Goal: Information Seeking & Learning: Learn about a topic

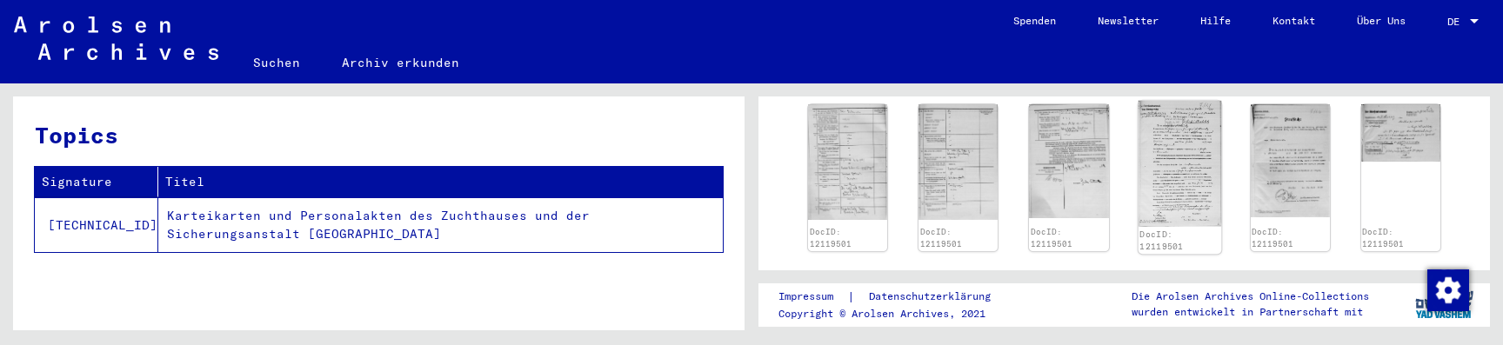
scroll to position [930, 0]
click at [1291, 162] on img at bounding box center [1290, 161] width 84 height 118
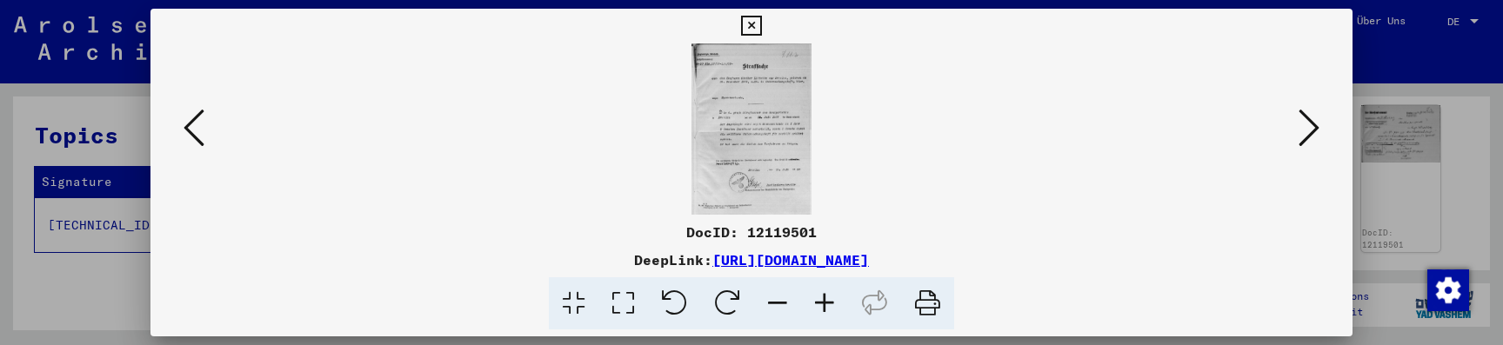
click at [822, 298] on icon at bounding box center [824, 304] width 47 height 53
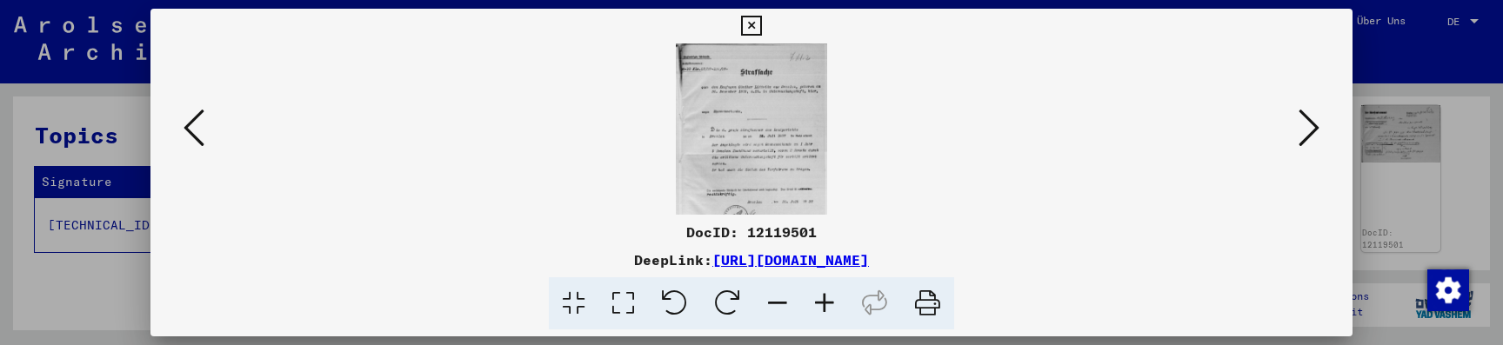
click at [822, 298] on icon at bounding box center [824, 304] width 47 height 53
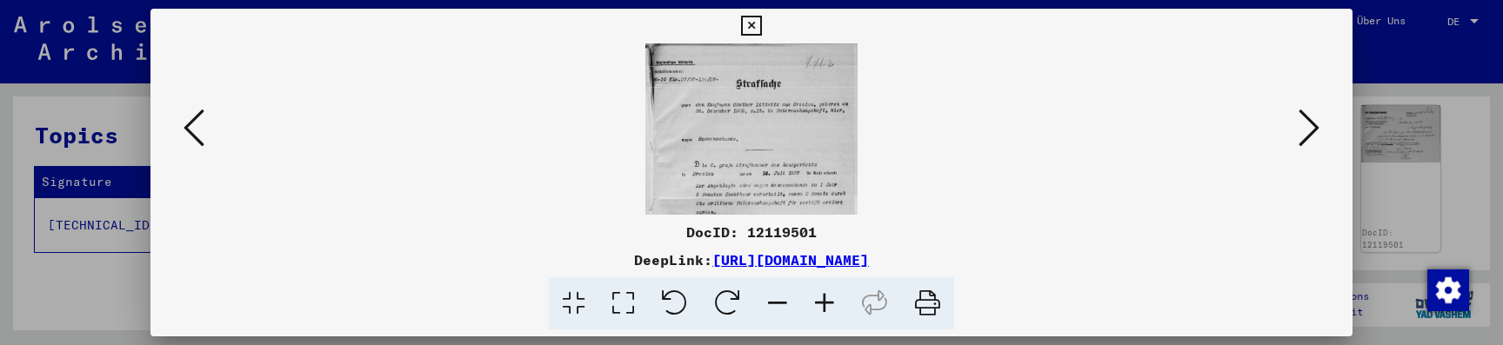
click at [822, 298] on icon at bounding box center [824, 304] width 47 height 53
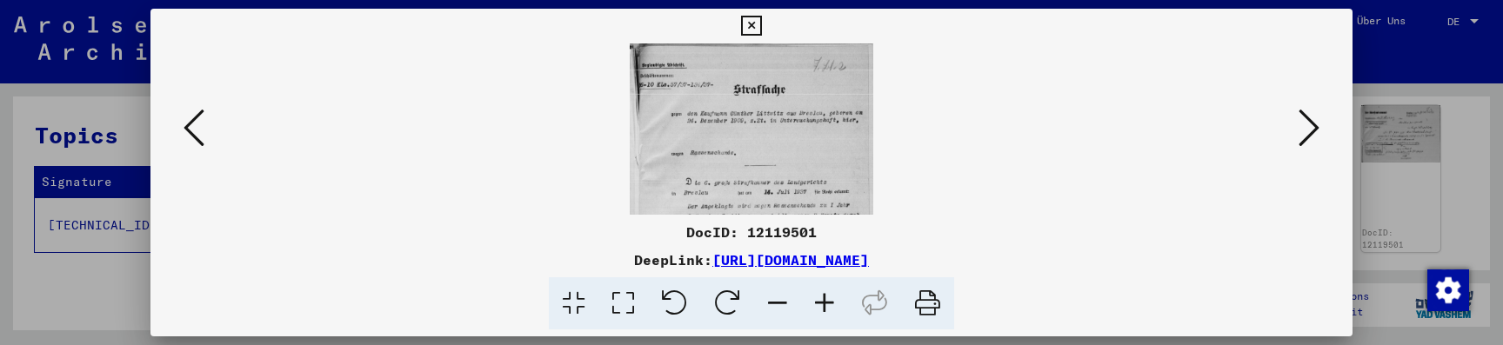
click at [822, 298] on icon at bounding box center [824, 304] width 47 height 53
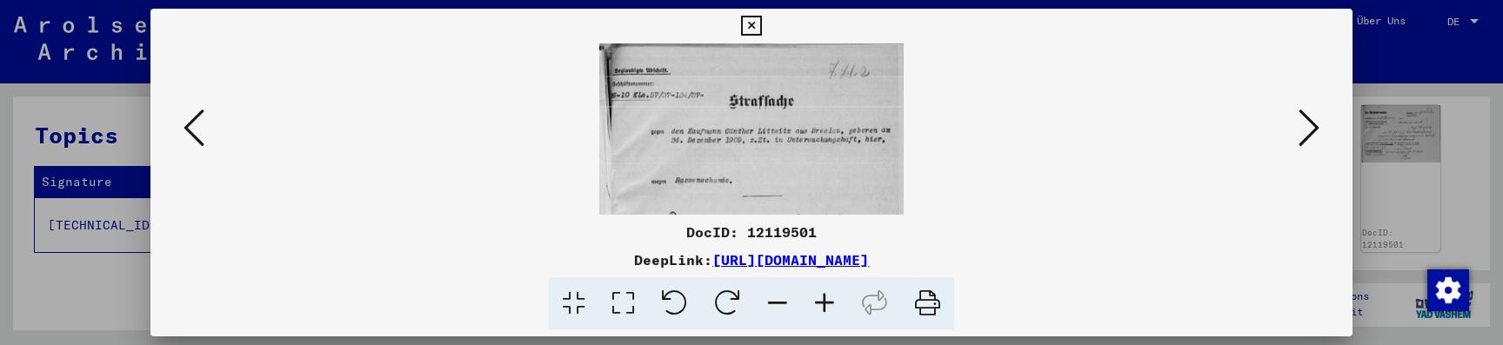
click at [761, 19] on icon at bounding box center [751, 26] width 20 height 21
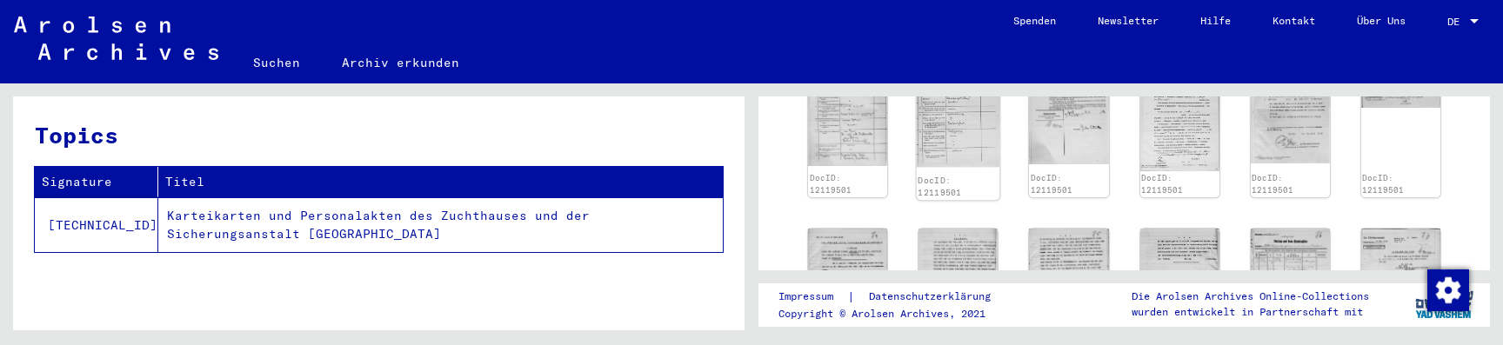
scroll to position [1014, 0]
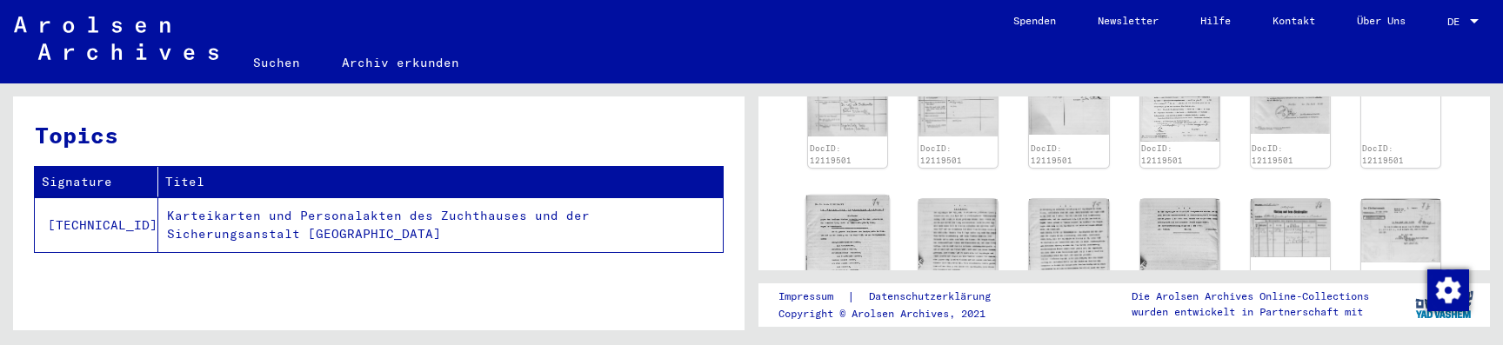
click at [881, 214] on img at bounding box center [849, 255] width 84 height 119
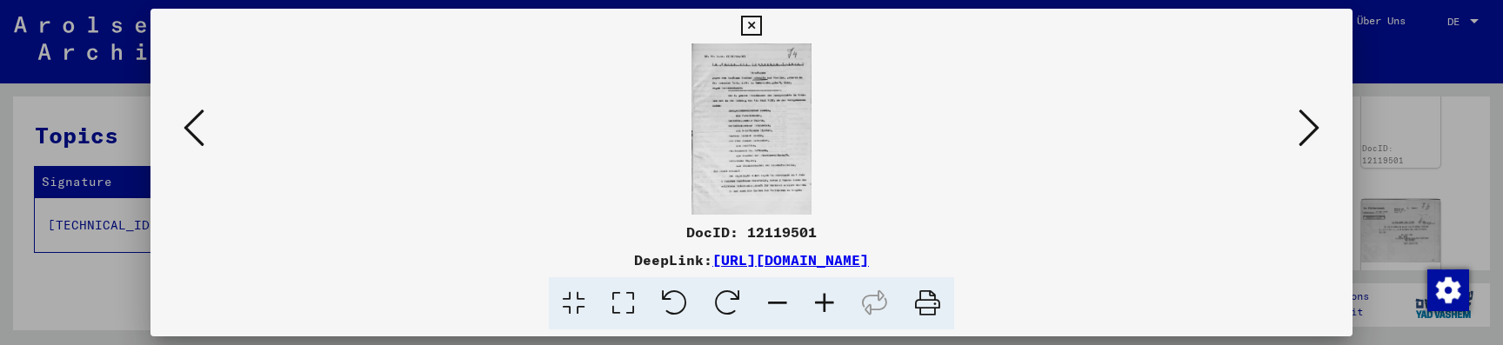
click at [818, 302] on icon at bounding box center [824, 304] width 47 height 53
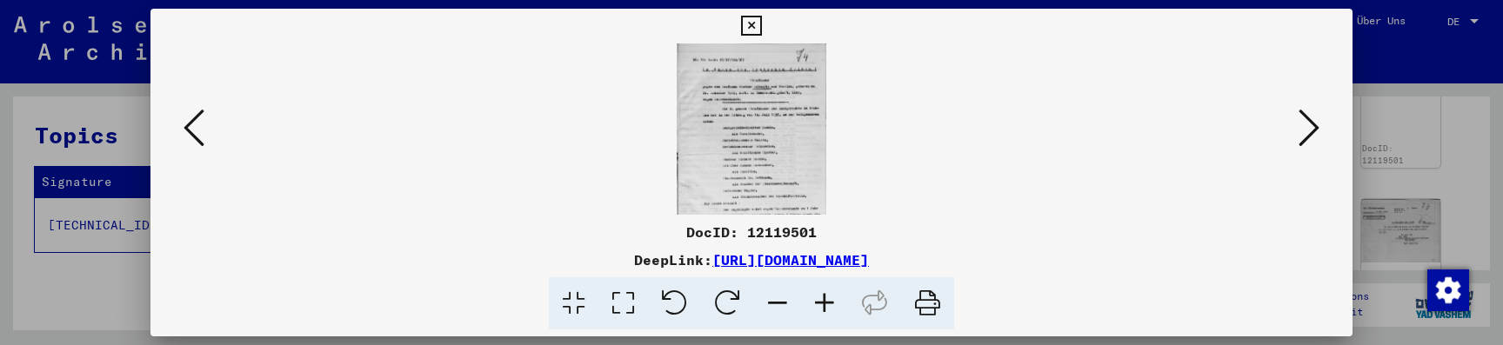
click at [818, 302] on icon at bounding box center [824, 304] width 47 height 53
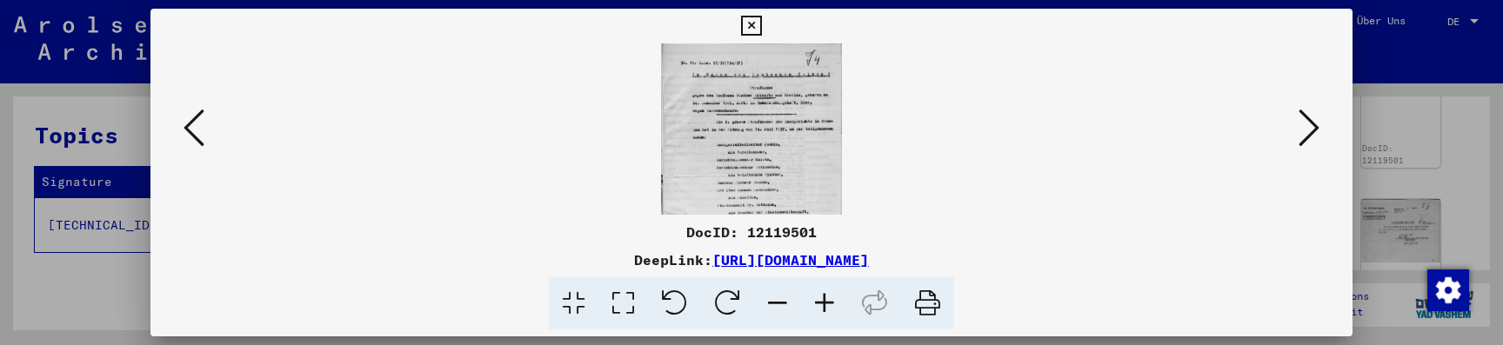
click at [818, 302] on icon at bounding box center [824, 304] width 47 height 53
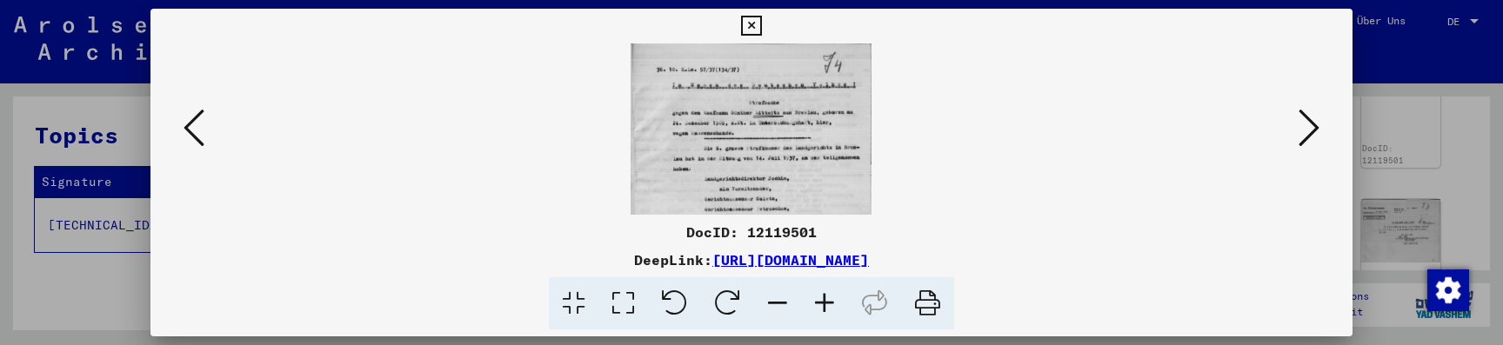
click at [818, 302] on icon at bounding box center [824, 304] width 47 height 53
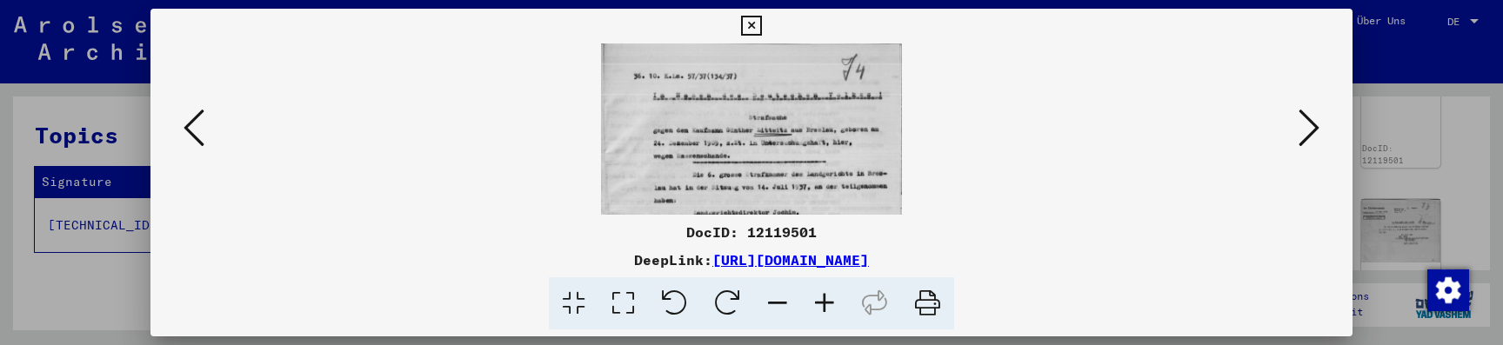
click at [818, 302] on icon at bounding box center [824, 304] width 47 height 53
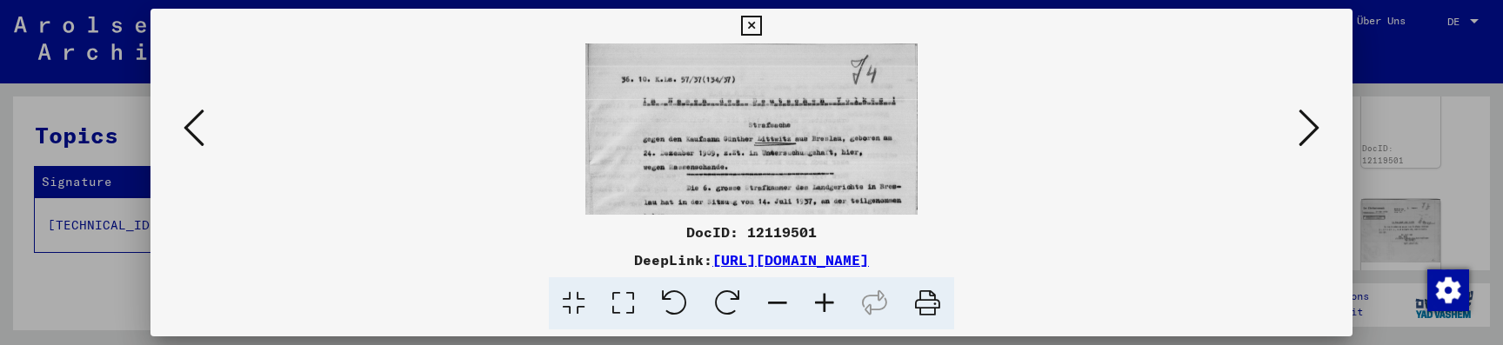
click at [818, 302] on icon at bounding box center [824, 304] width 47 height 53
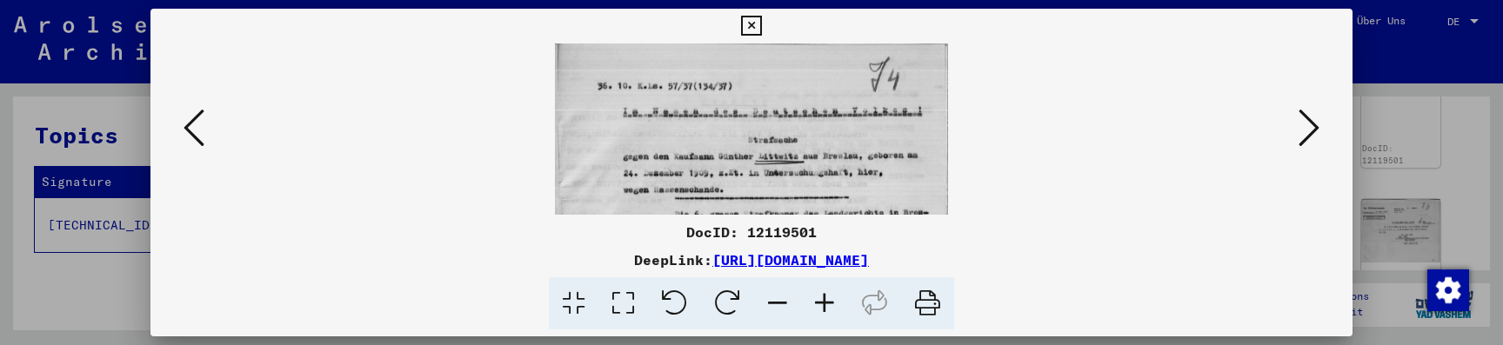
click at [818, 302] on icon at bounding box center [824, 304] width 47 height 53
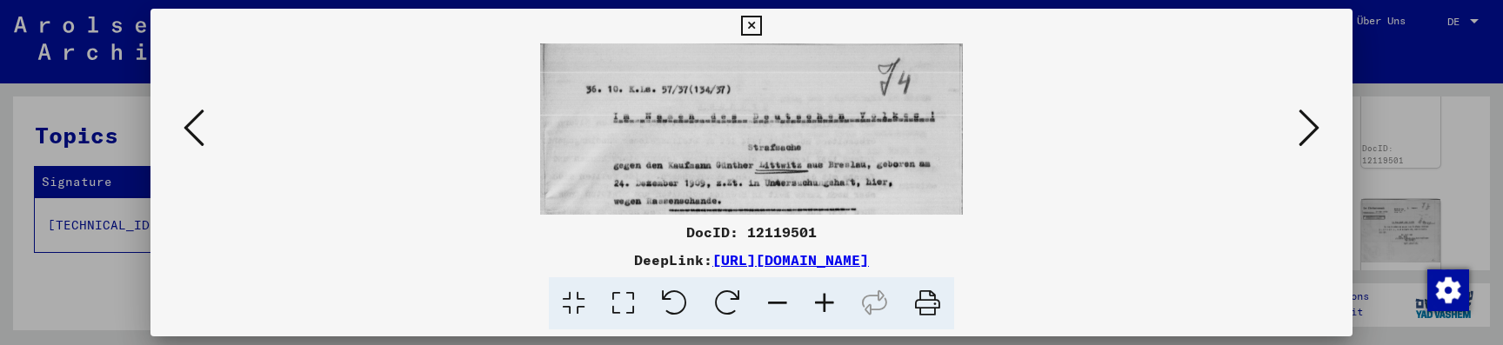
scroll to position [44, 0]
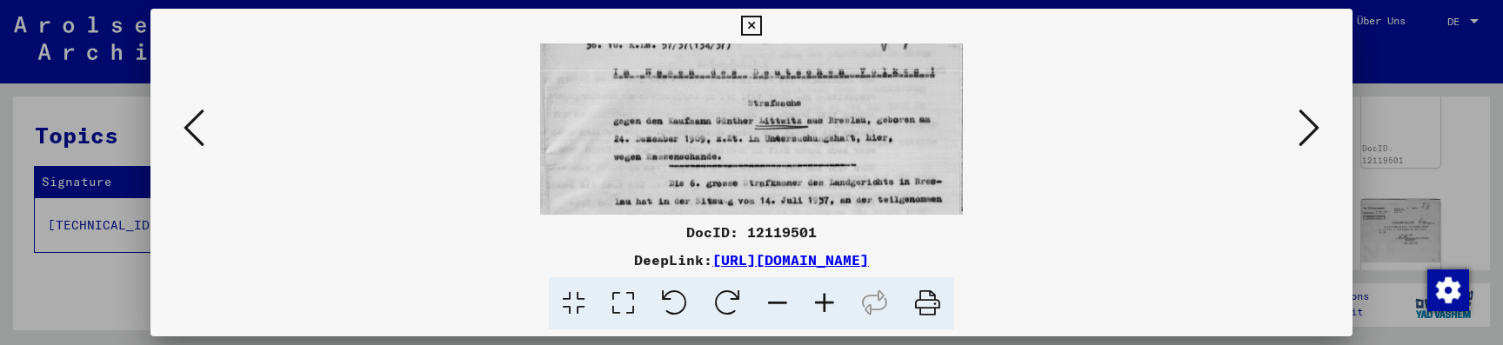
drag, startPoint x: 887, startPoint y: 187, endPoint x: 887, endPoint y: 140, distance: 47.0
click at [1314, 137] on icon at bounding box center [1309, 128] width 21 height 42
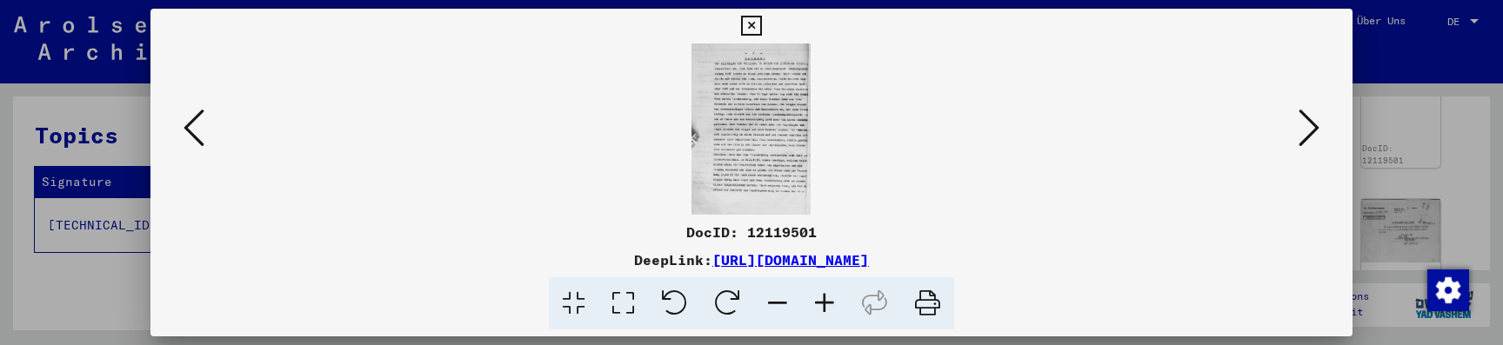
click at [1314, 137] on icon at bounding box center [1309, 128] width 21 height 42
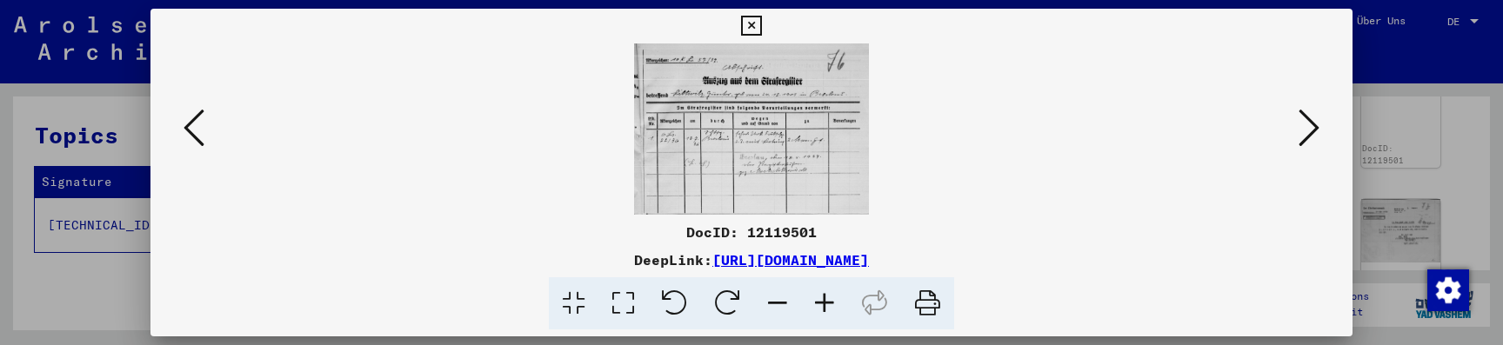
click at [1314, 137] on icon at bounding box center [1309, 128] width 21 height 42
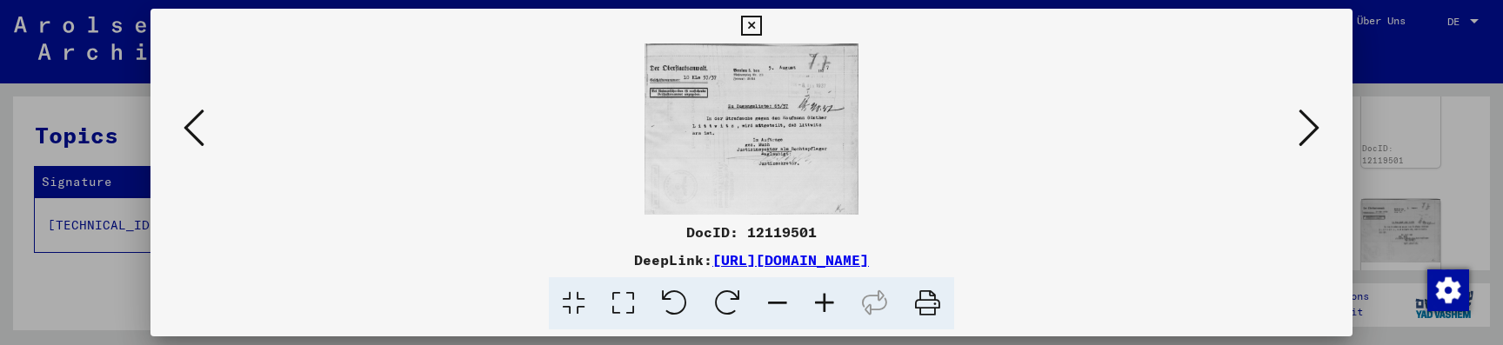
click at [1314, 137] on icon at bounding box center [1309, 128] width 21 height 42
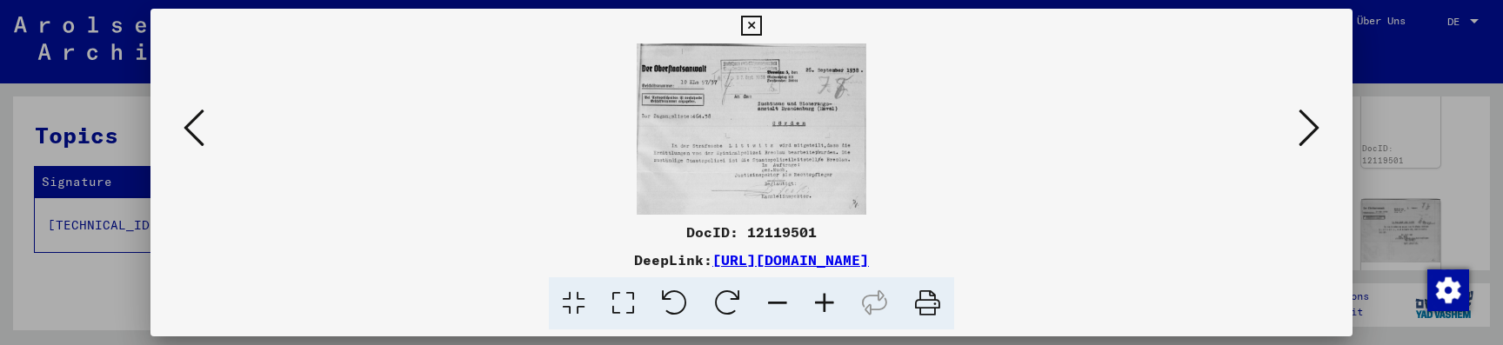
click at [1314, 137] on icon at bounding box center [1309, 128] width 21 height 42
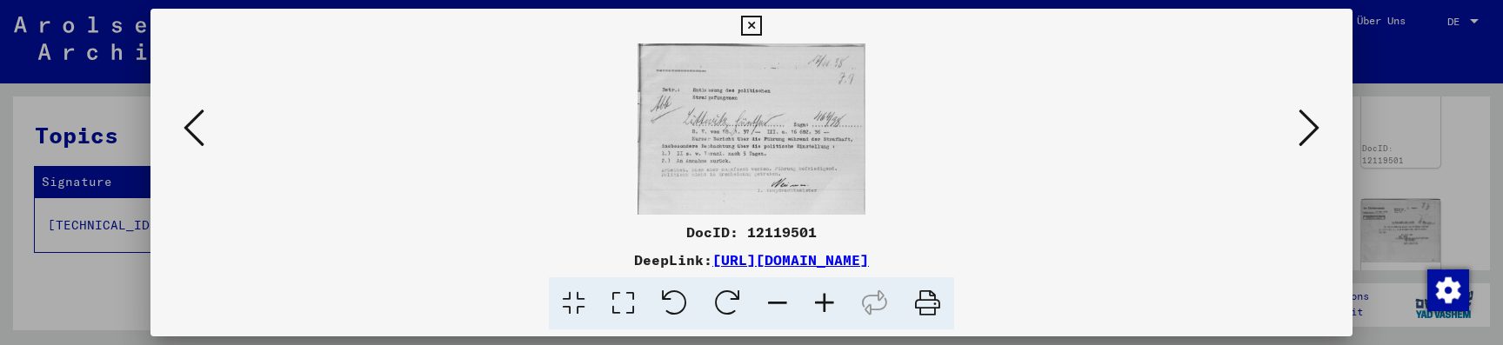
click at [1314, 137] on icon at bounding box center [1309, 128] width 21 height 42
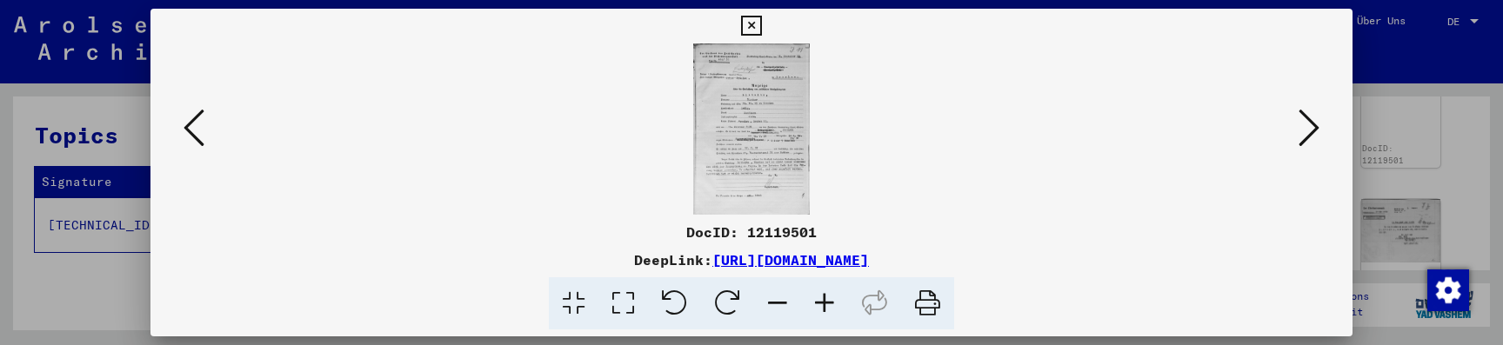
click at [833, 299] on icon at bounding box center [824, 304] width 47 height 53
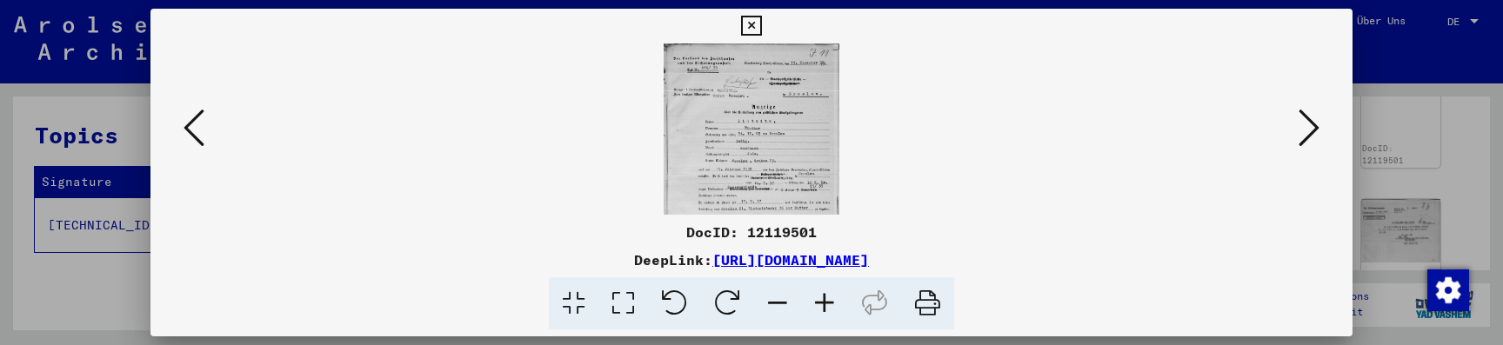
click at [833, 299] on icon at bounding box center [824, 304] width 47 height 53
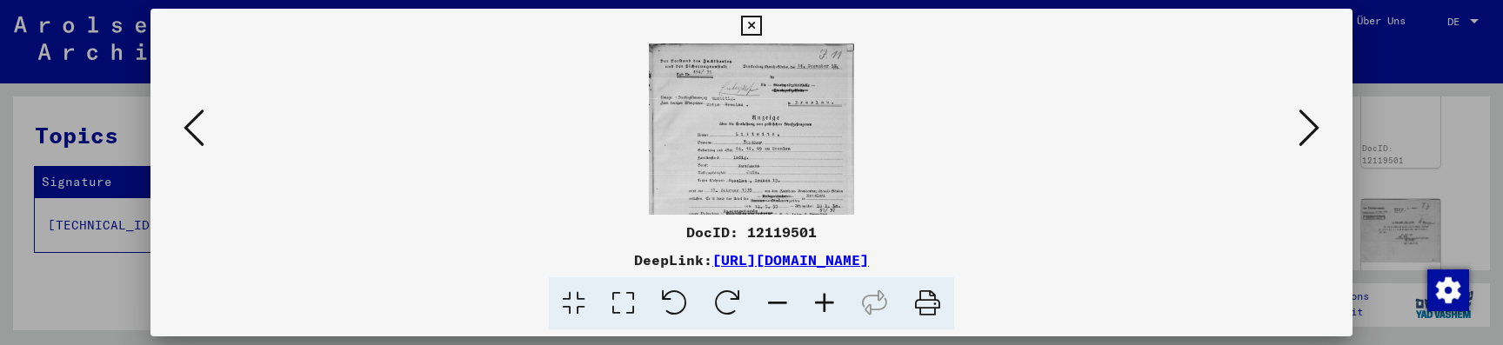
click at [833, 299] on icon at bounding box center [824, 304] width 47 height 53
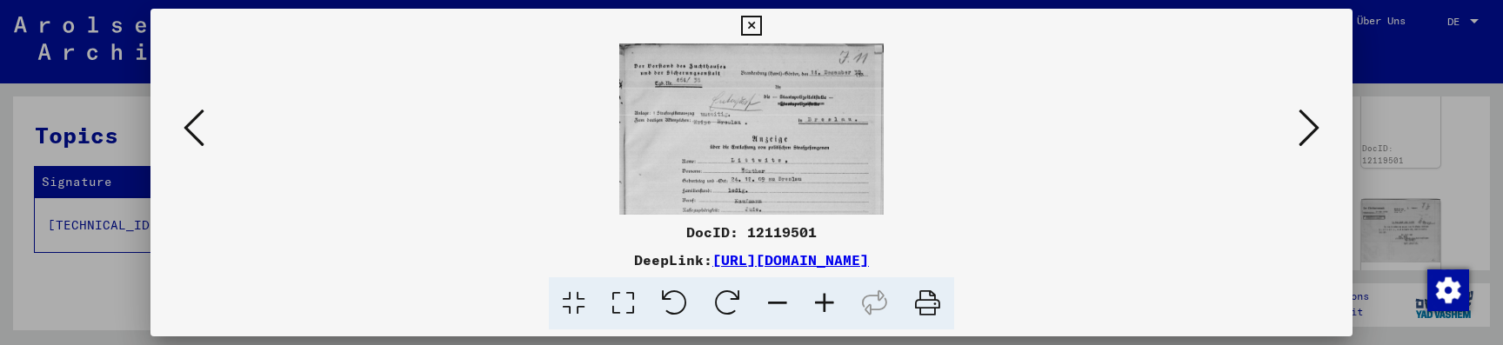
click at [833, 299] on icon at bounding box center [824, 304] width 47 height 53
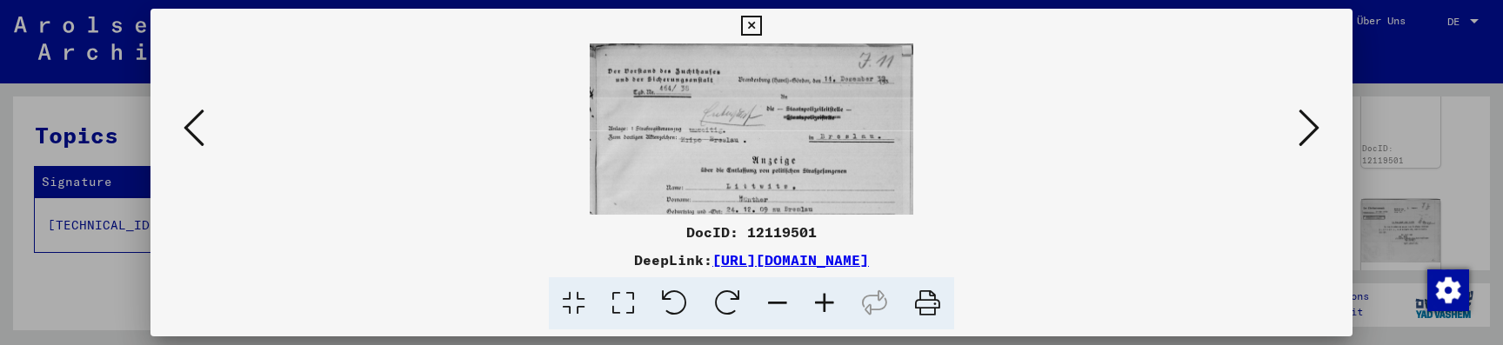
click at [833, 299] on icon at bounding box center [824, 304] width 47 height 53
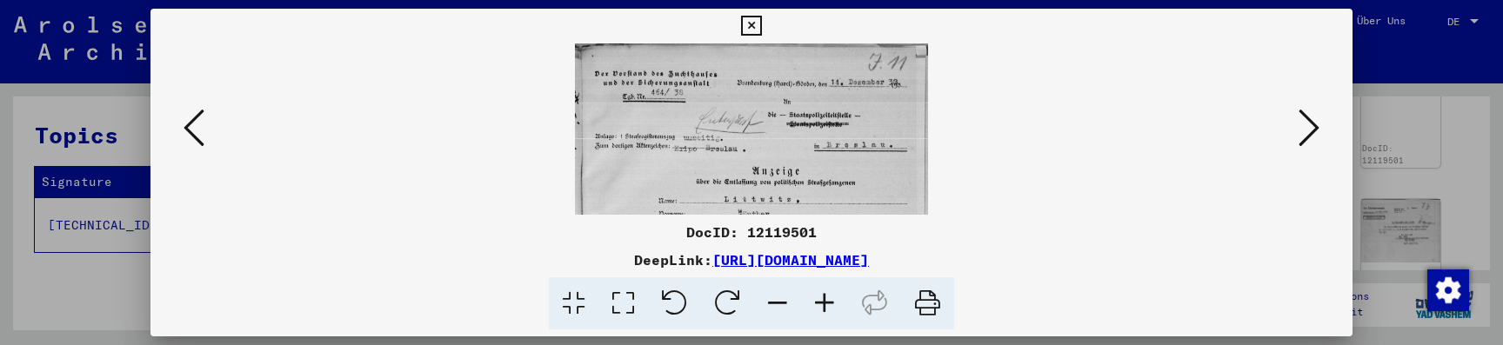
click at [833, 299] on icon at bounding box center [824, 304] width 47 height 53
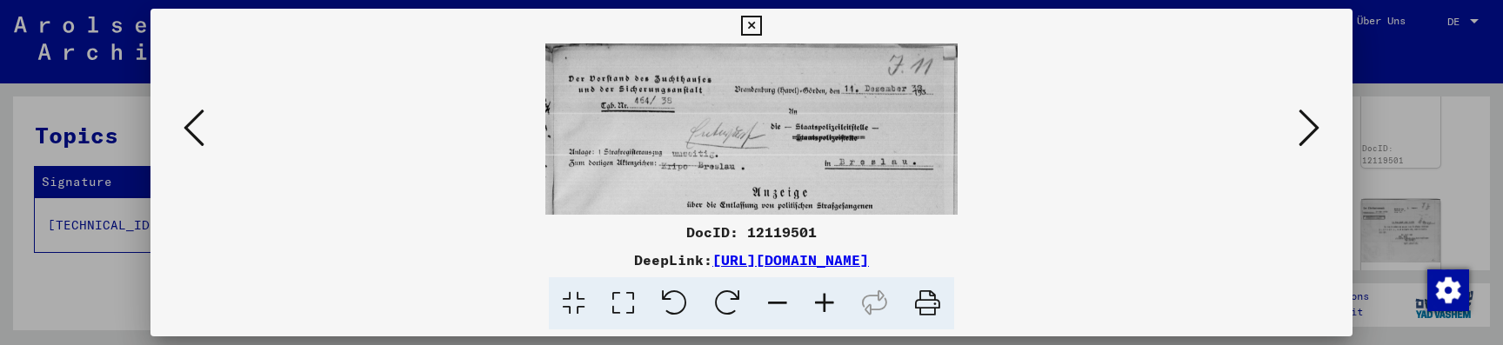
click at [833, 299] on icon at bounding box center [824, 304] width 47 height 53
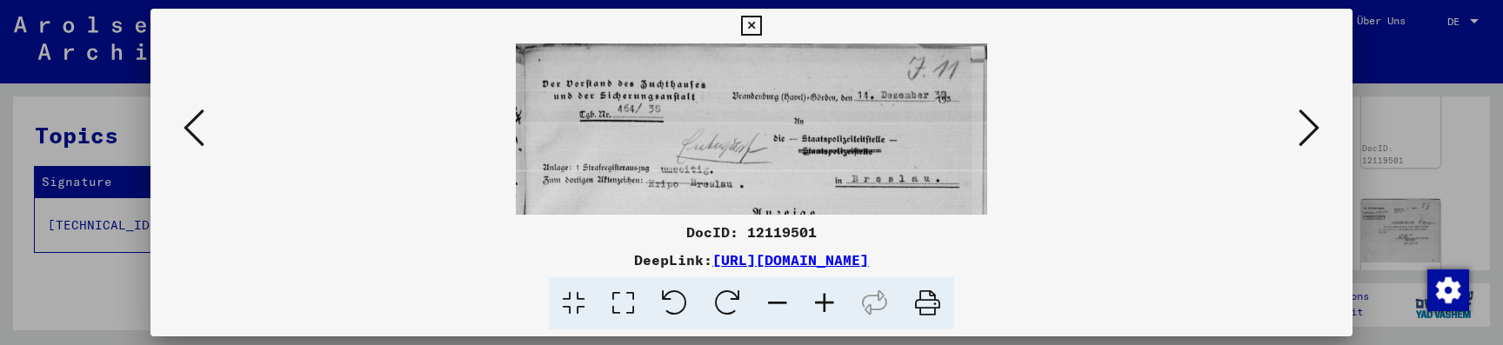
click at [833, 299] on icon at bounding box center [824, 304] width 47 height 53
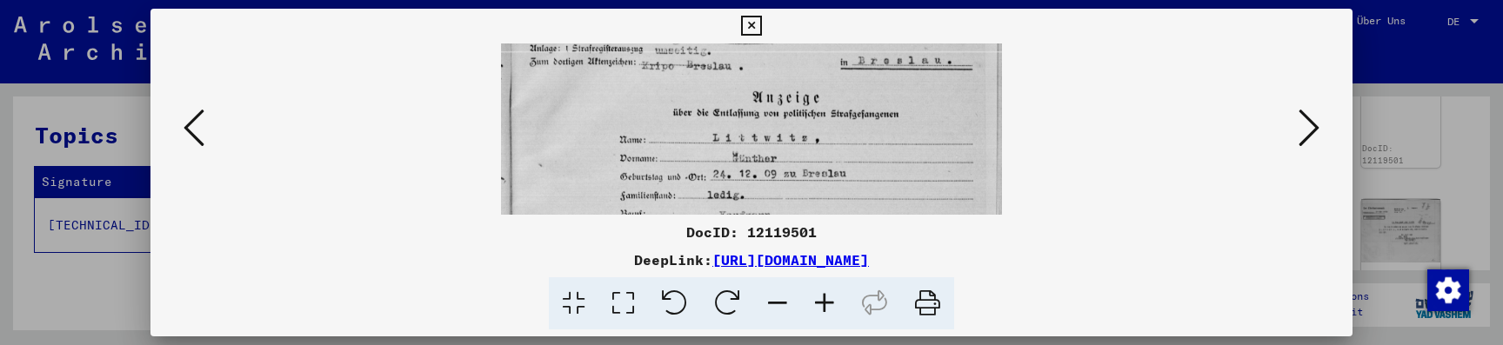
drag, startPoint x: 859, startPoint y: 172, endPoint x: 857, endPoint y: 44, distance: 128.8
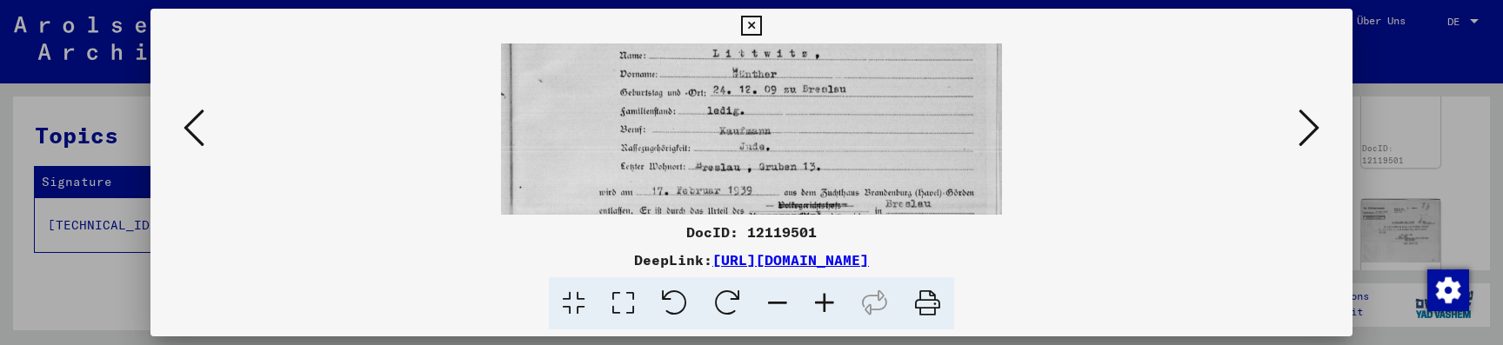
drag, startPoint x: 867, startPoint y: 192, endPoint x: 870, endPoint y: 109, distance: 83.6
click at [195, 124] on icon at bounding box center [194, 128] width 21 height 42
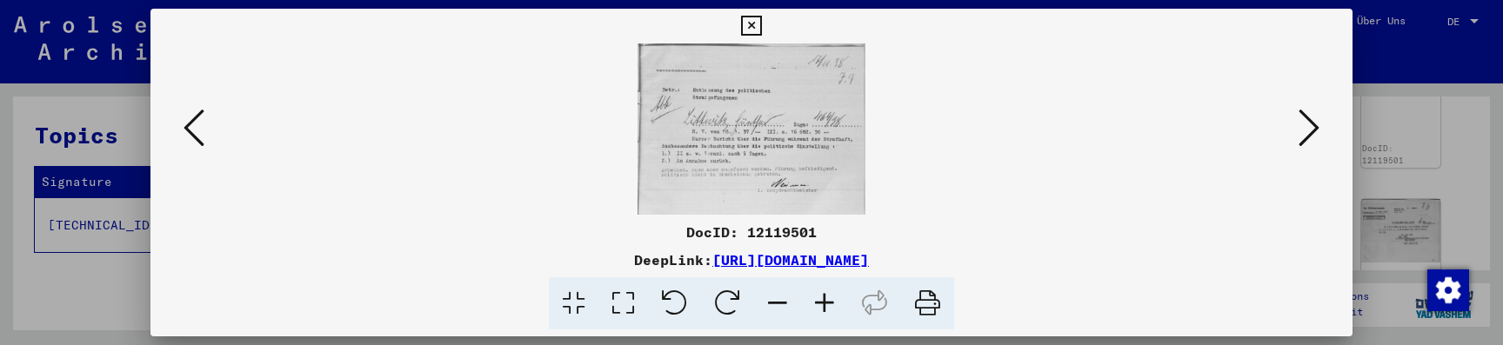
scroll to position [0, 0]
click at [196, 124] on icon at bounding box center [194, 128] width 21 height 42
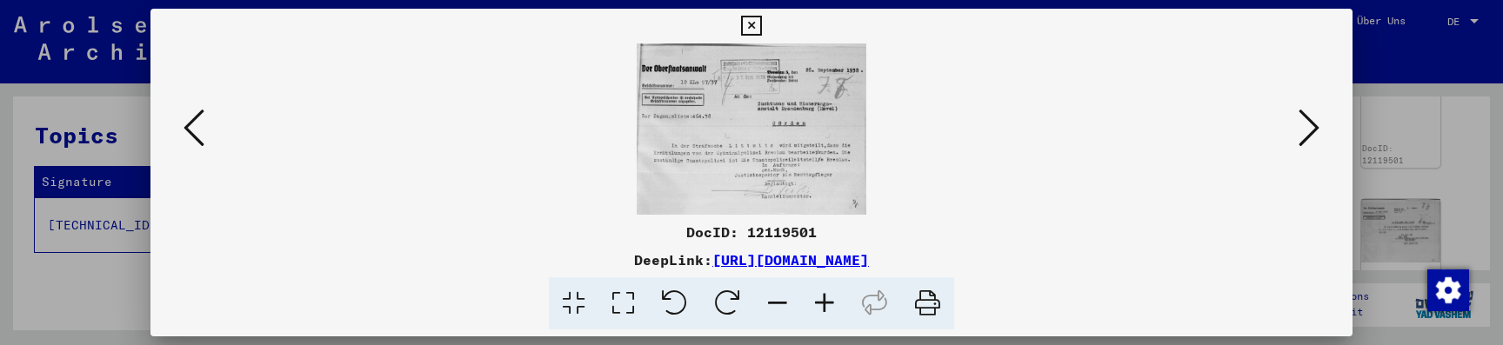
click at [196, 124] on icon at bounding box center [194, 128] width 21 height 42
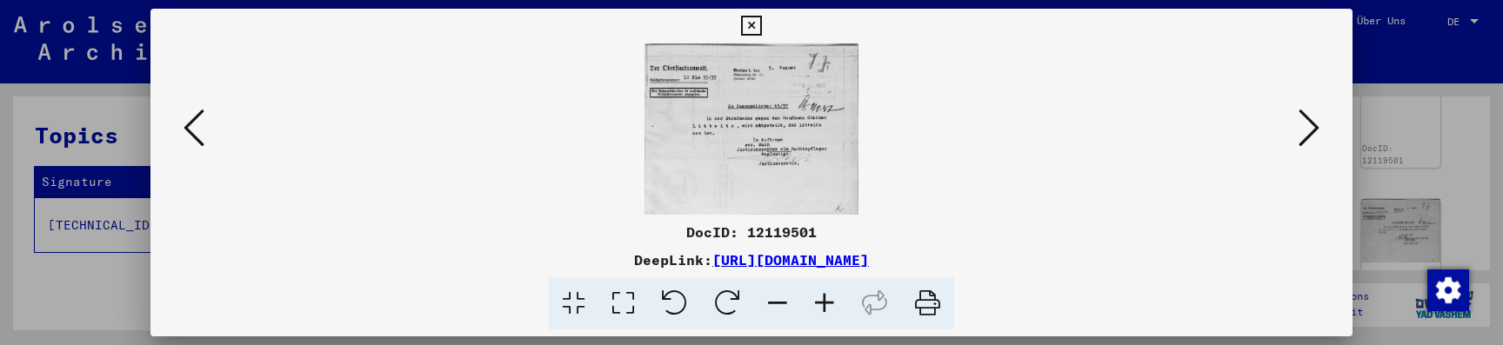
click at [196, 124] on icon at bounding box center [194, 128] width 21 height 42
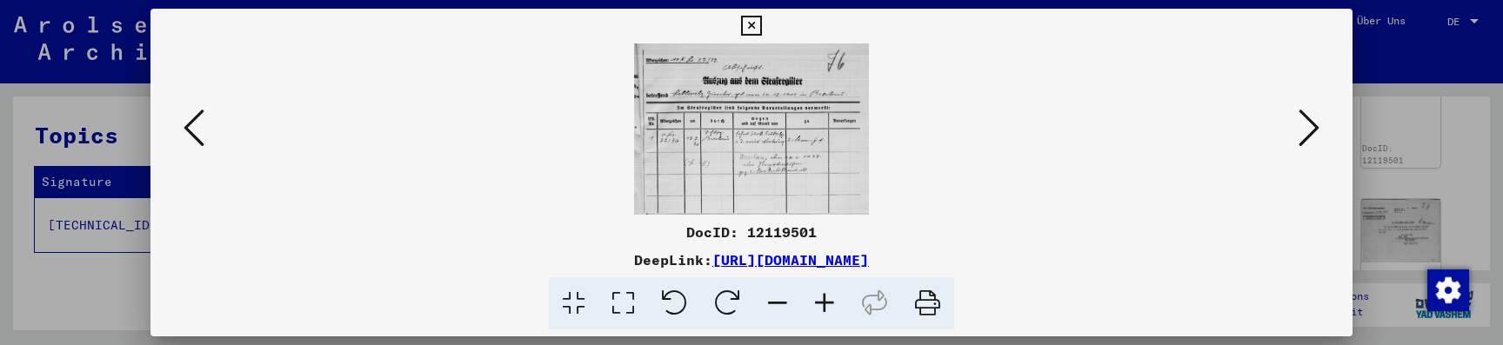
click at [196, 124] on icon at bounding box center [194, 128] width 21 height 42
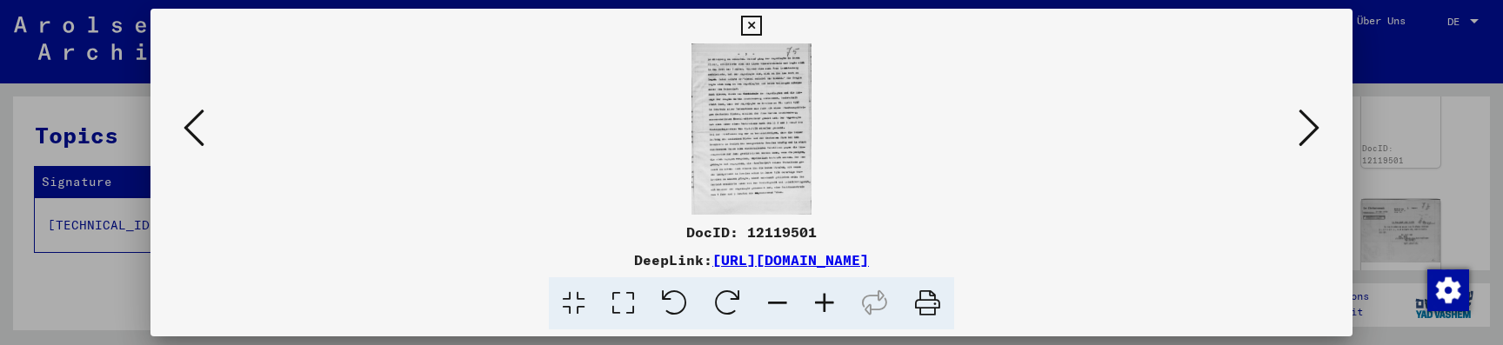
click at [196, 124] on icon at bounding box center [194, 128] width 21 height 42
click at [1313, 131] on icon at bounding box center [1309, 128] width 21 height 42
click at [820, 309] on icon at bounding box center [824, 304] width 47 height 53
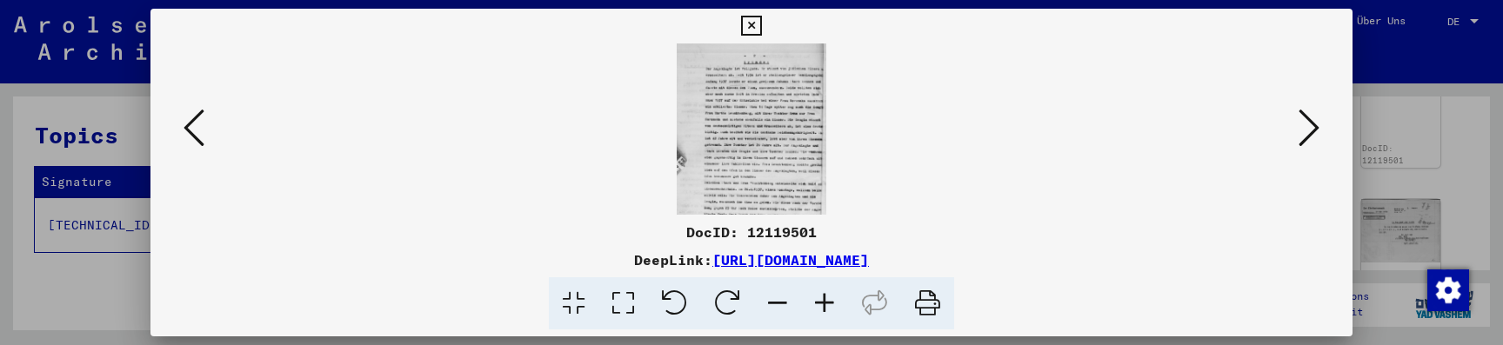
click at [820, 309] on icon at bounding box center [824, 304] width 47 height 53
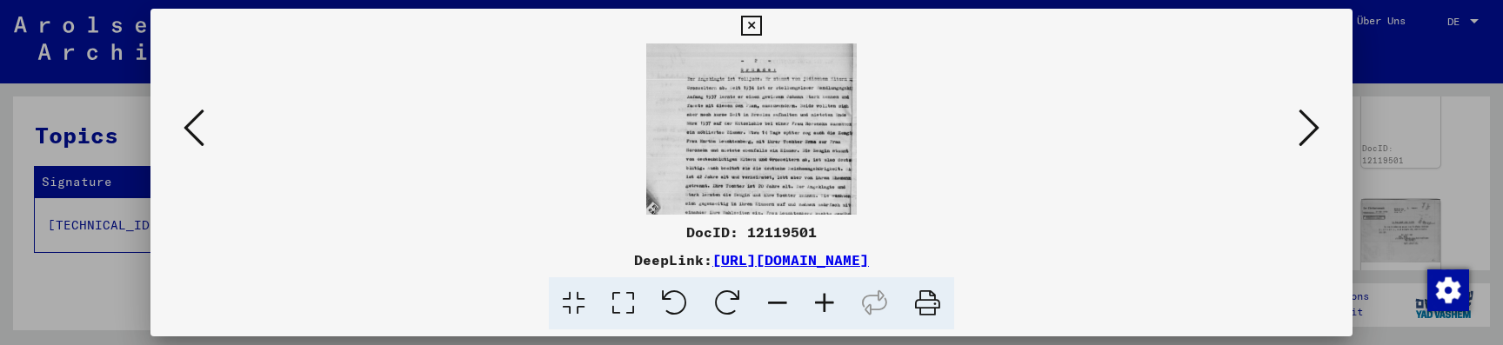
click at [820, 309] on icon at bounding box center [824, 304] width 47 height 53
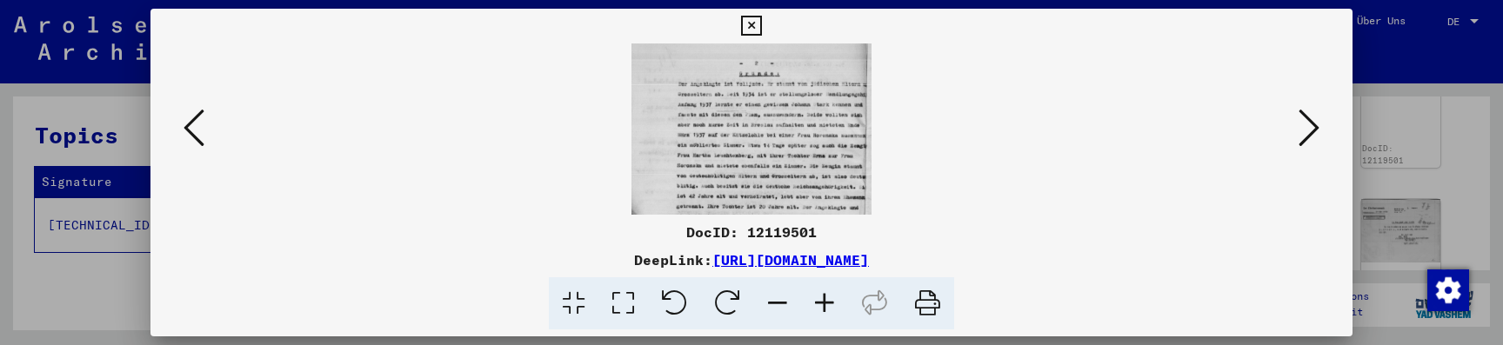
click at [820, 309] on icon at bounding box center [824, 304] width 47 height 53
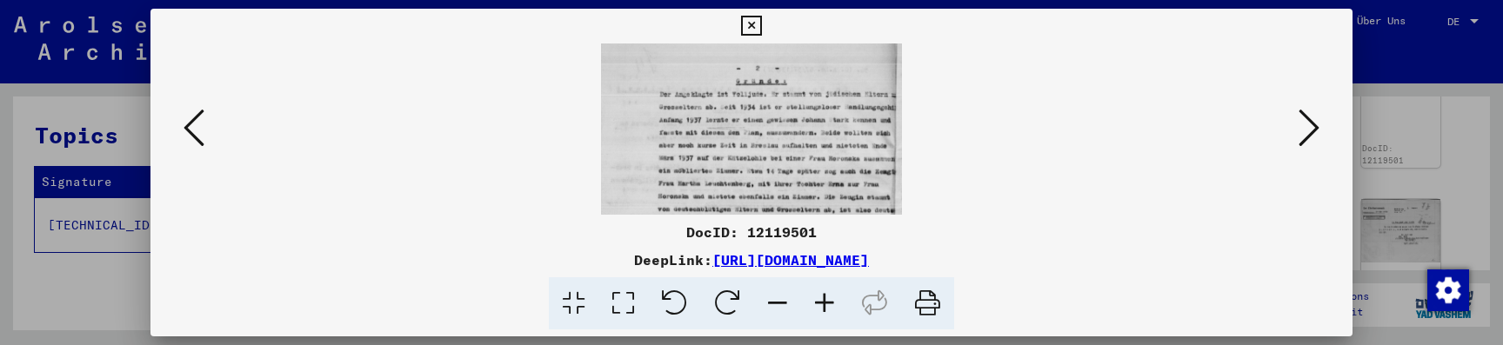
click at [820, 309] on icon at bounding box center [824, 304] width 47 height 53
